Goal: Information Seeking & Learning: Learn about a topic

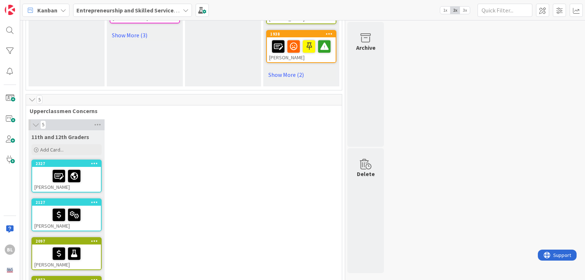
scroll to position [512, 0]
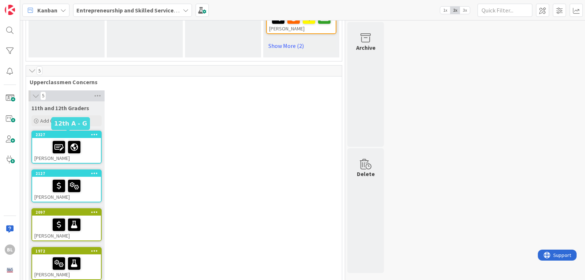
click at [82, 134] on div "2327" at bounding box center [67, 134] width 65 height 5
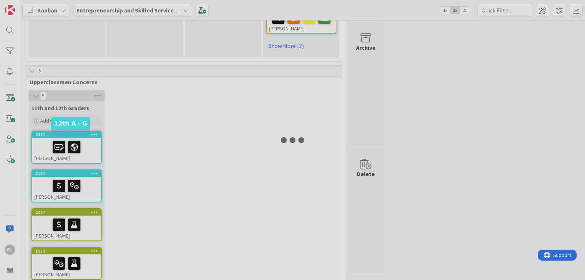
click at [82, 134] on div at bounding box center [292, 140] width 585 height 280
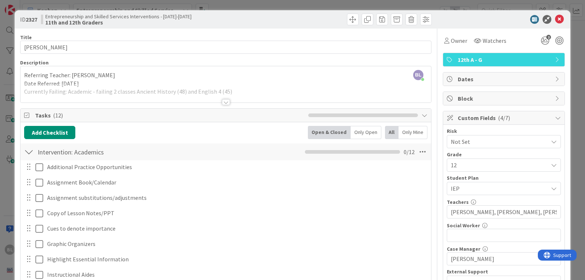
click at [106, 76] on div "BL Beth Lawson just joined Referring Teacher: Gwen Mynatt Date Referred: 10/14/…" at bounding box center [225, 84] width 410 height 36
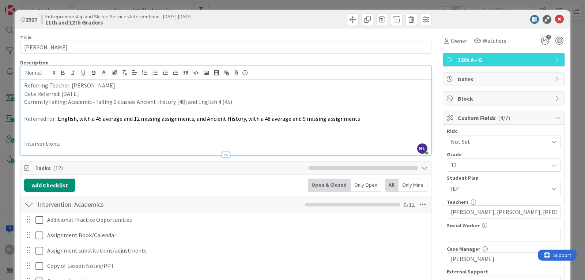
click at [105, 86] on p "Referring Teacher: Gwen Mynatt" at bounding box center [225, 85] width 403 height 8
click at [362, 117] on p "Referred for... English, with a 45 average and 12 missing assignments, and Anci…" at bounding box center [225, 118] width 403 height 8
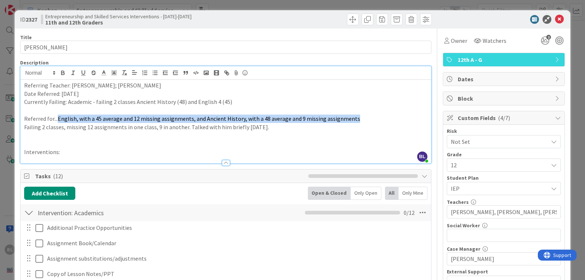
drag, startPoint x: 357, startPoint y: 117, endPoint x: 58, endPoint y: 120, distance: 298.6
click at [58, 120] on p "Referred for... English, with a 45 average and 12 missing assignments, and Anci…" at bounding box center [225, 118] width 403 height 8
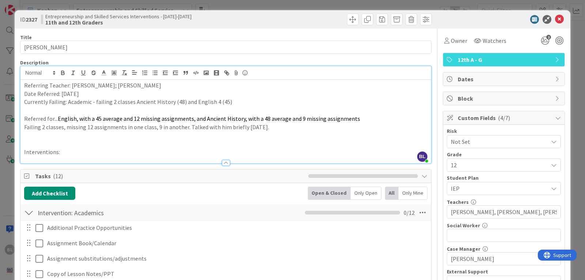
click at [64, 143] on p at bounding box center [225, 143] width 403 height 8
drag, startPoint x: 273, startPoint y: 129, endPoint x: 22, endPoint y: 130, distance: 251.9
click at [22, 130] on div "Referring Teacher: Gwen Mynatt; Eric Baumgardner Date Referred: 10/14/2025 Curr…" at bounding box center [225, 121] width 410 height 83
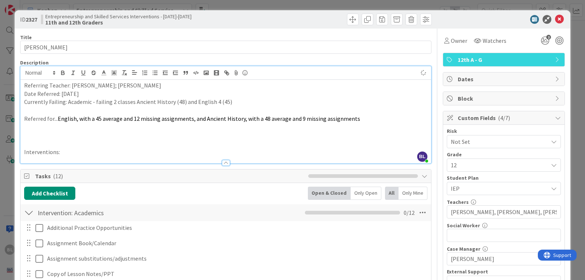
click at [70, 153] on p "Interventions:" at bounding box center [225, 152] width 403 height 8
drag, startPoint x: 102, startPoint y: 86, endPoint x: 69, endPoint y: 86, distance: 32.9
click at [69, 86] on p "Referring Teacher: Gwen Mynatt; Eric Baumgardner" at bounding box center [225, 85] width 403 height 8
click at [72, 85] on p "Referring Teacher: ; Eric Baumgardner" at bounding box center [225, 85] width 403 height 8
click at [62, 152] on p "Interventions:" at bounding box center [225, 152] width 403 height 8
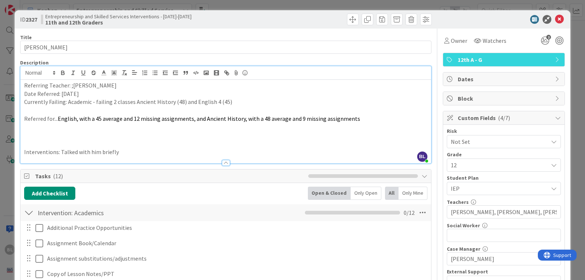
click at [124, 153] on p "Interventions: Talked with him briefly" at bounding box center [225, 152] width 403 height 8
drag, startPoint x: 179, startPoint y: 152, endPoint x: 121, endPoint y: 156, distance: 58.3
click at [121, 156] on div "Description BL Beth Lawson just joined Referring Teacher: ;Eric Baumgardner Dat…" at bounding box center [225, 111] width 411 height 104
click at [118, 152] on p "Interventions: Talked with him briefly; .Parent call needs to come from someone…" at bounding box center [225, 152] width 403 height 8
click at [555, 20] on icon at bounding box center [559, 19] width 9 height 9
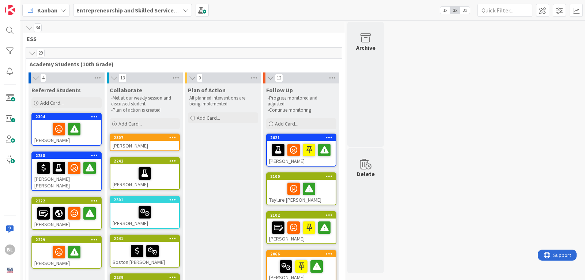
click at [463, 9] on span "3x" at bounding box center [465, 10] width 10 height 7
